Goal: Transaction & Acquisition: Purchase product/service

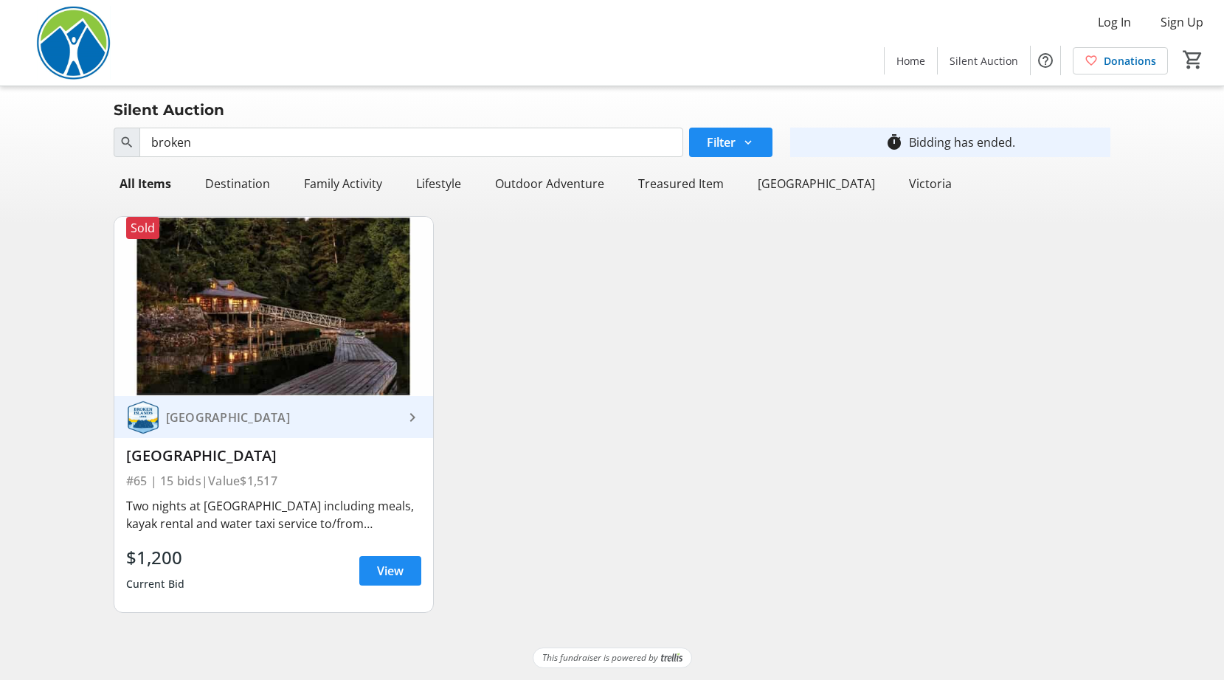
click at [229, 148] on input "broken" at bounding box center [411, 143] width 544 height 30
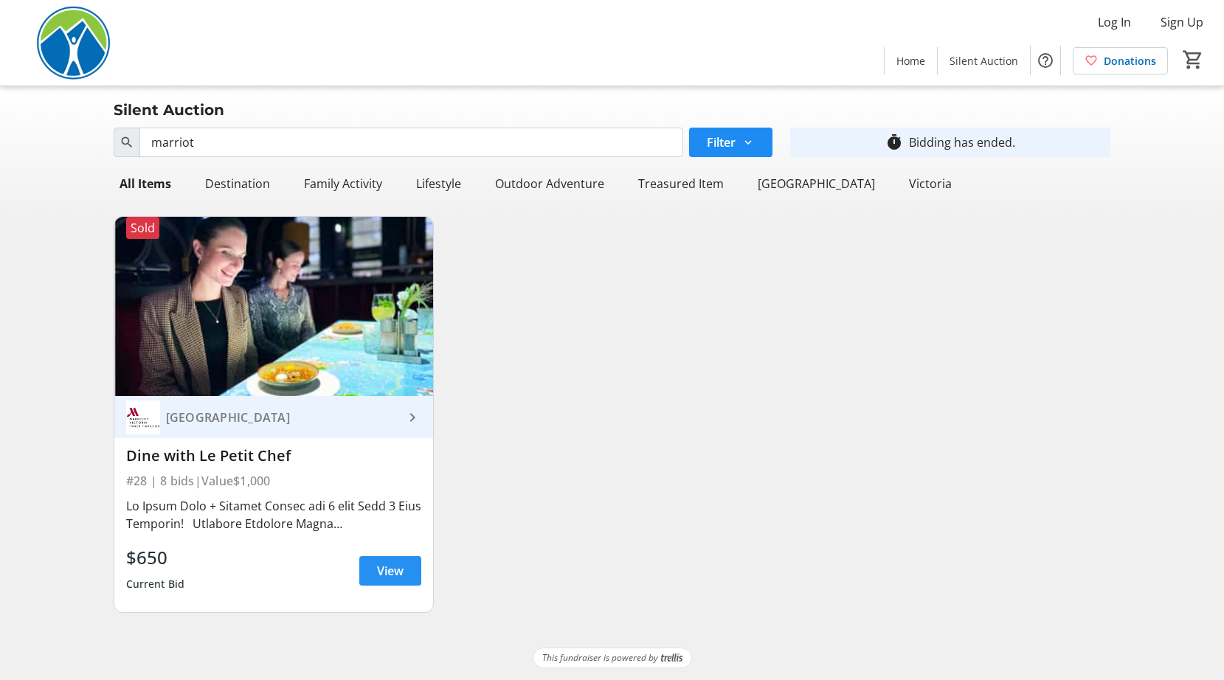
type input "marriot"
click at [384, 570] on span "View" at bounding box center [390, 571] width 27 height 18
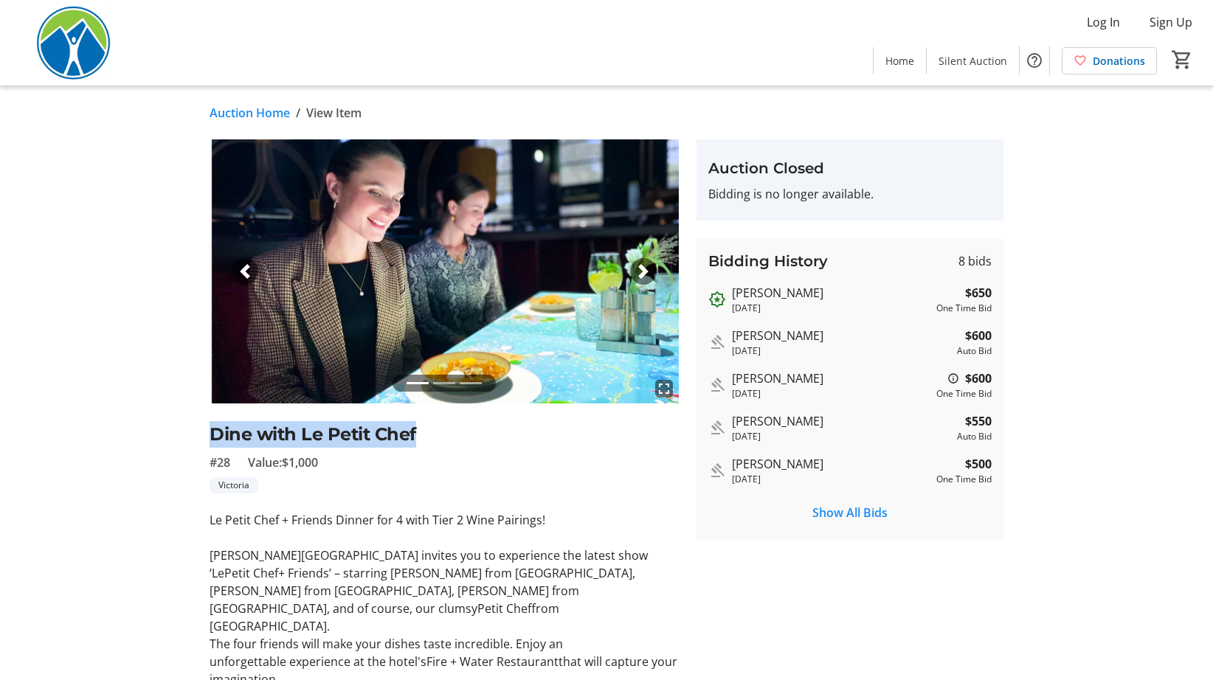
drag, startPoint x: 416, startPoint y: 437, endPoint x: 213, endPoint y: 436, distance: 202.9
click at [213, 436] on h2 "Dine with Le Petit Chef" at bounding box center [444, 434] width 469 height 27
copy h2 "Dine with Le Petit Chef"
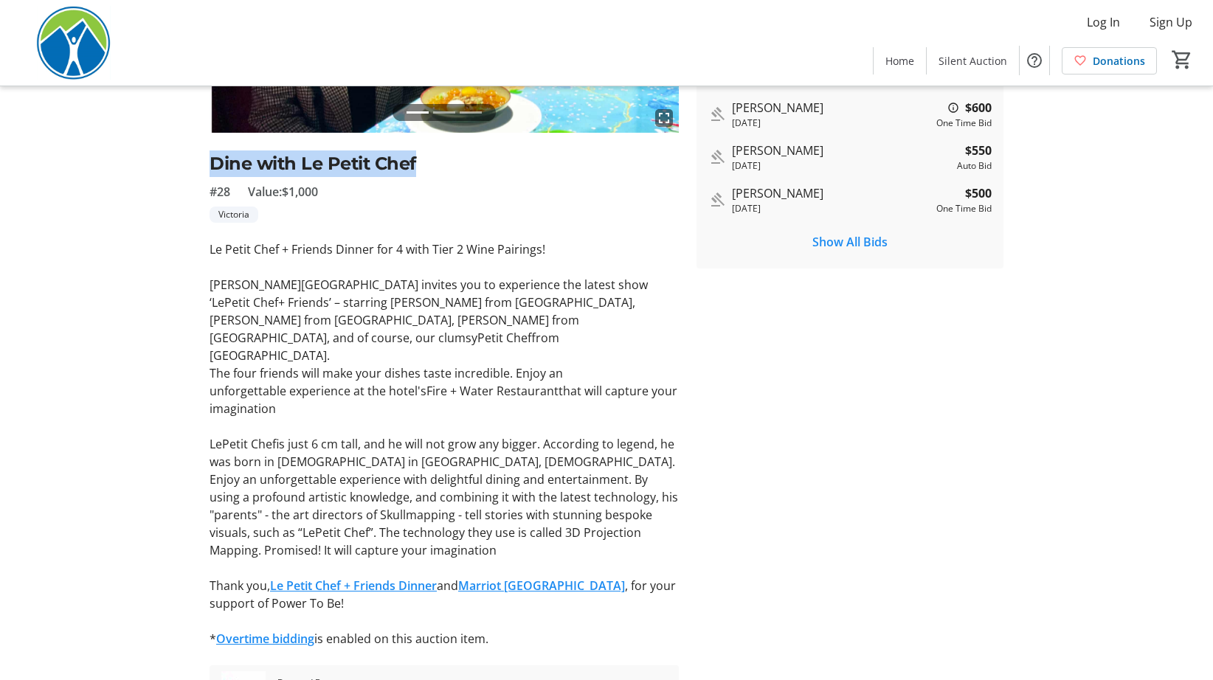
scroll to position [295, 0]
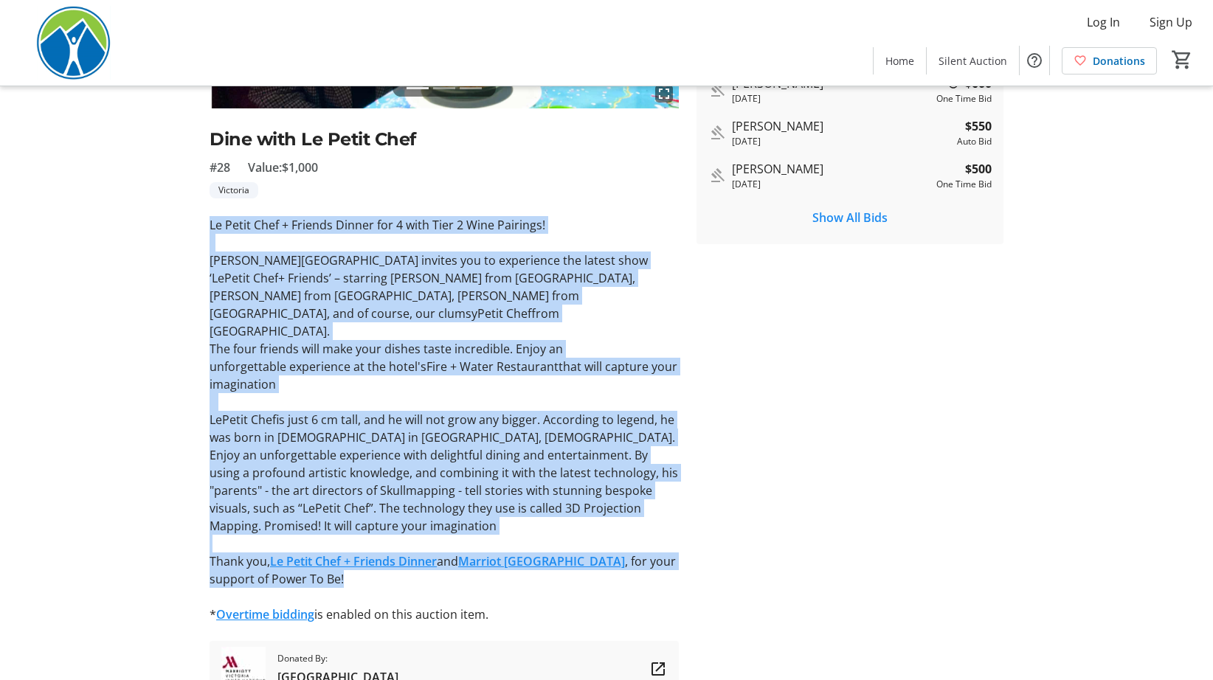
drag, startPoint x: 211, startPoint y: 225, endPoint x: 679, endPoint y: 537, distance: 562.9
click at [679, 537] on tr-auction-item-ui "fullscreen fullscreen fullscreen Previous Next Dine with Le Petit Chef #28 Valu…" at bounding box center [444, 270] width 487 height 853
copy div "Lo Ipsum Dolo + Sitamet Consec adi 2 elit Sedd 6 Eius Temporin! Utlabore Etdolo…"
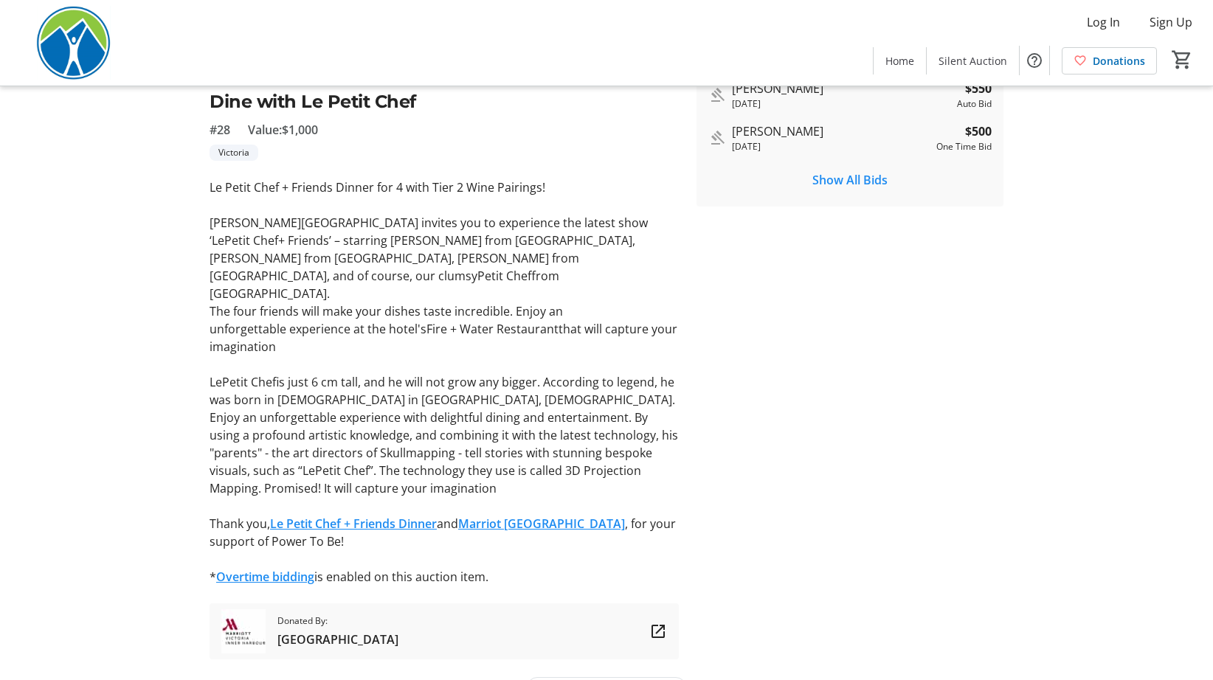
click at [548, 568] on p "* Overtime bidding is enabled on this auction item." at bounding box center [444, 577] width 469 height 18
click at [383, 516] on link "Le Petit Chef + Friends Dinner" at bounding box center [353, 524] width 167 height 16
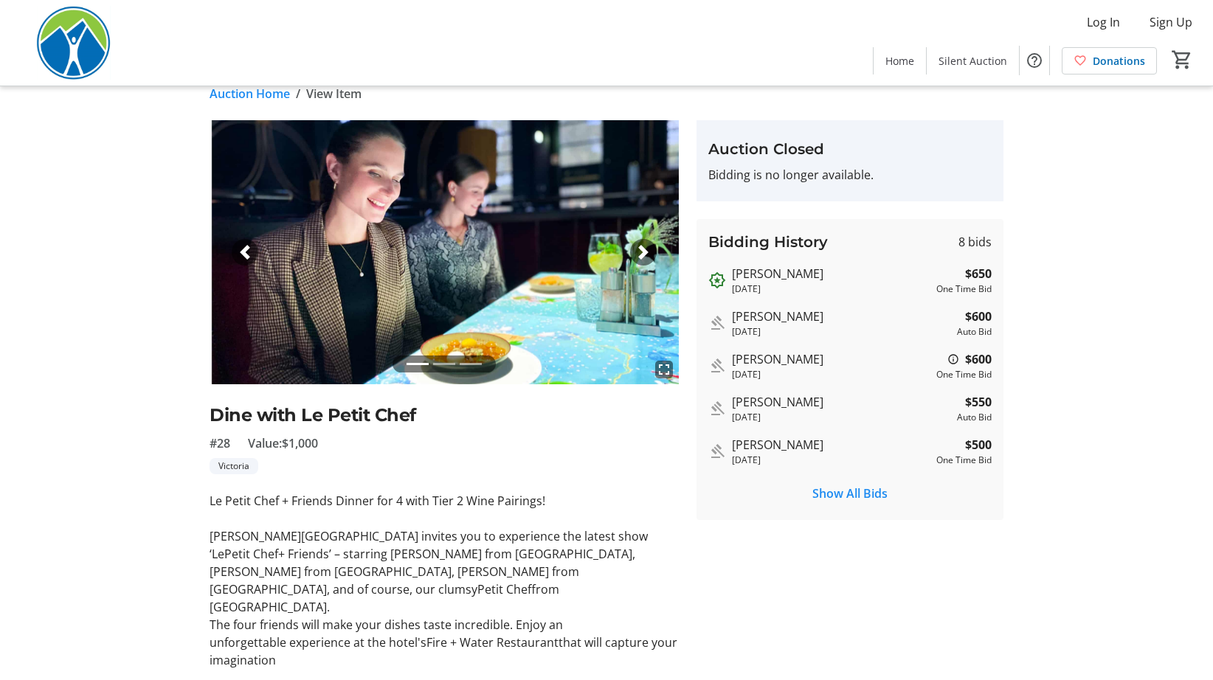
scroll to position [0, 0]
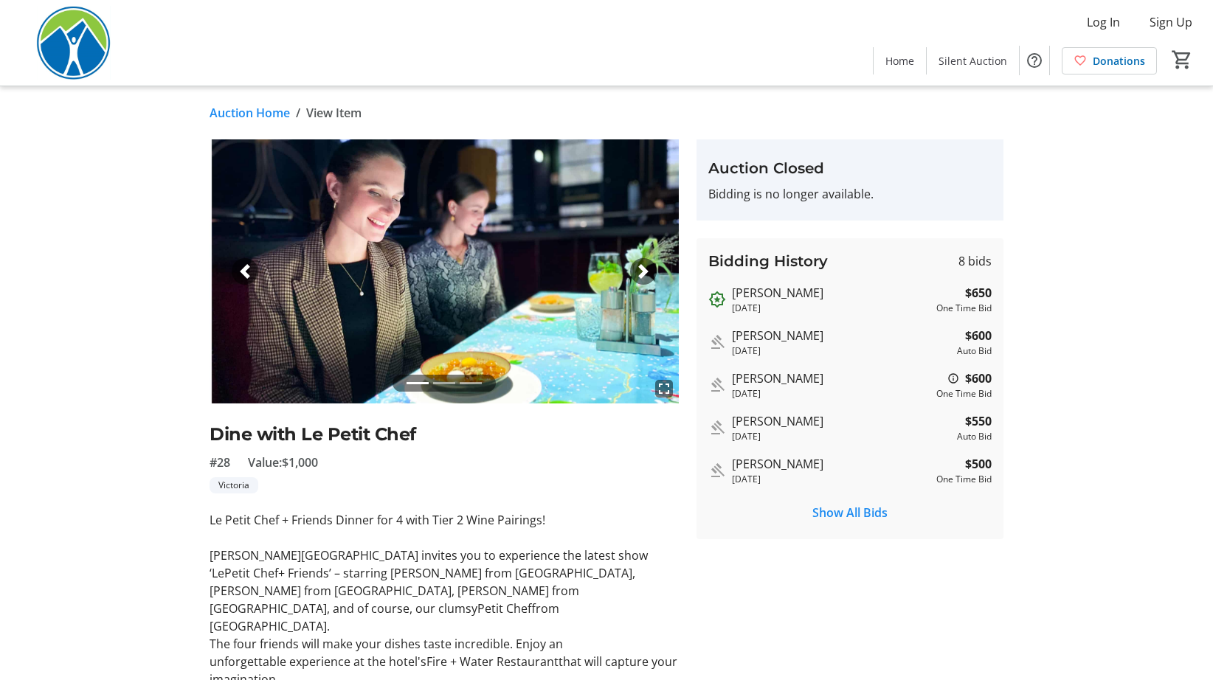
click at [259, 112] on link "Auction Home" at bounding box center [250, 113] width 80 height 18
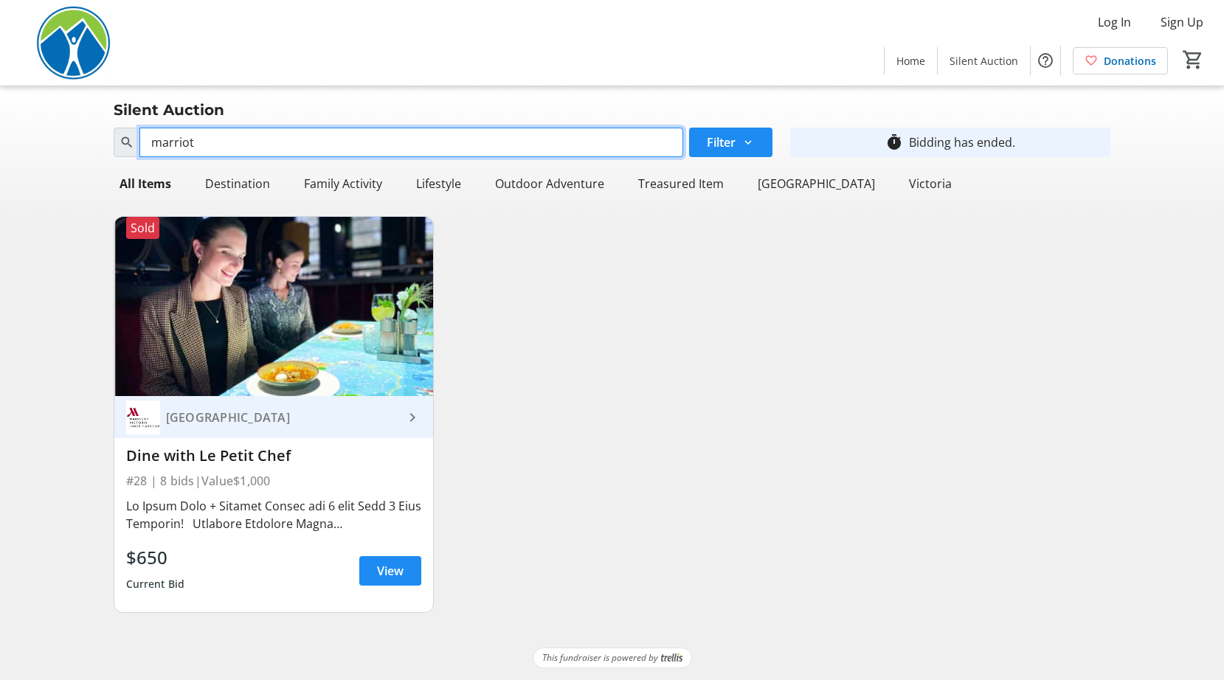
click at [258, 142] on input "marriot" at bounding box center [411, 143] width 544 height 30
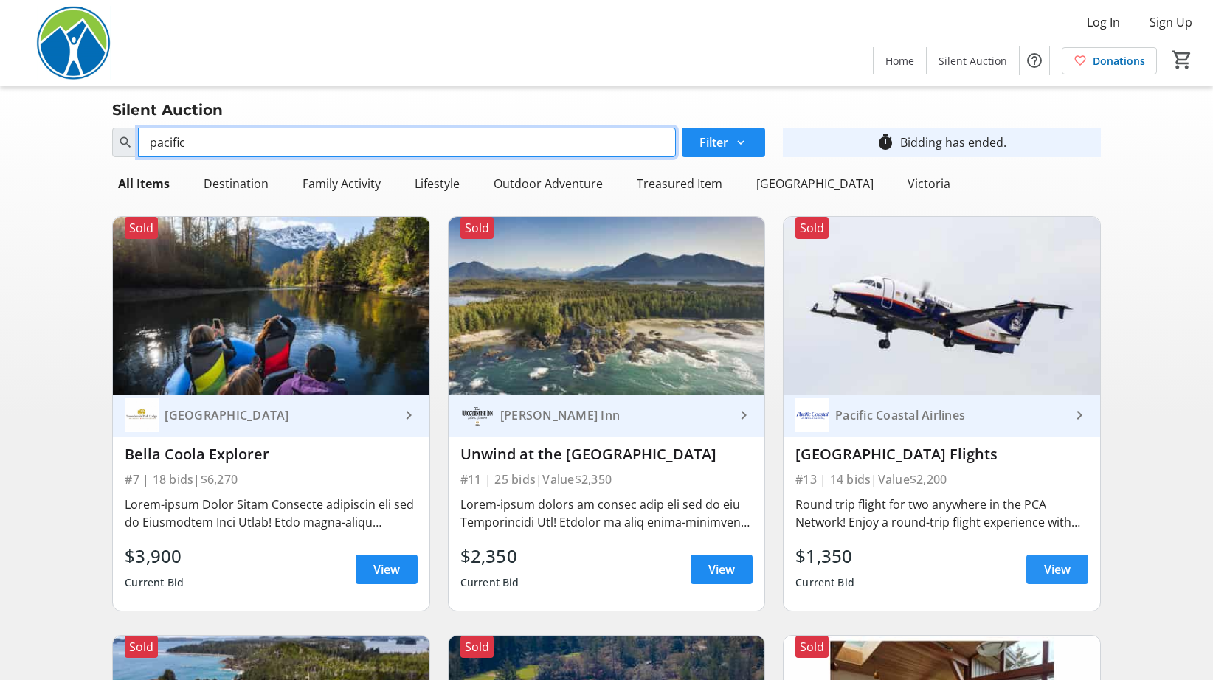
type input "pacific"
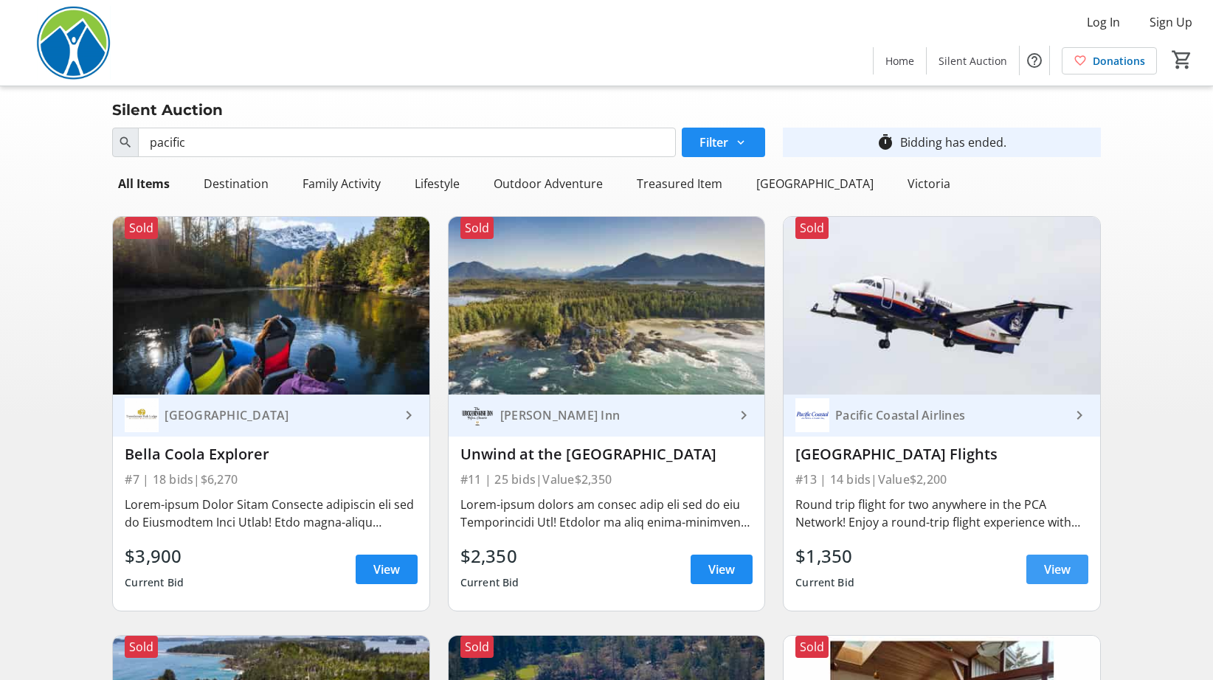
click at [1052, 565] on span "View" at bounding box center [1057, 570] width 27 height 18
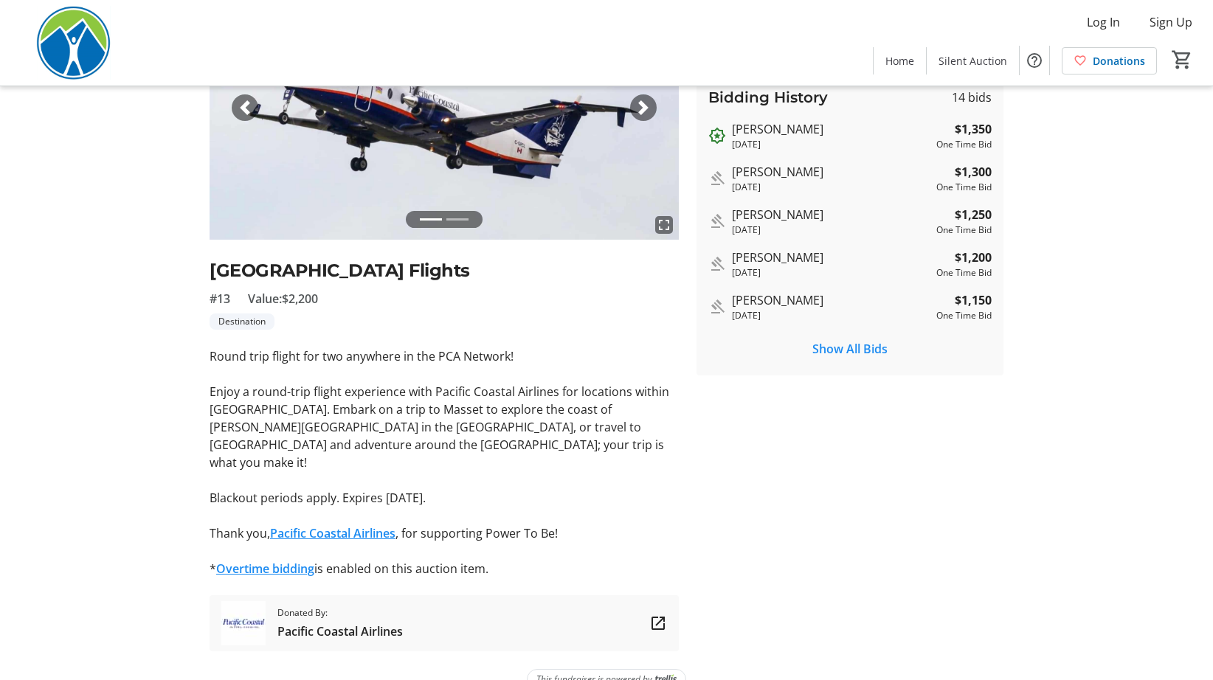
scroll to position [173, 0]
